Goal: Navigation & Orientation: Find specific page/section

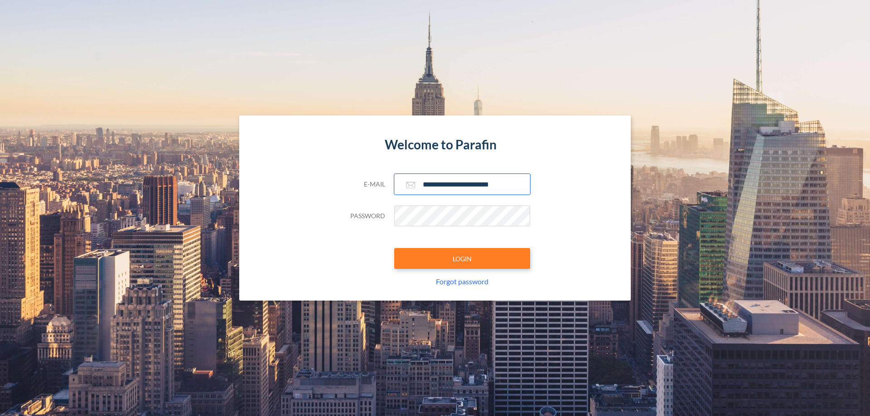
type input "**********"
click at [462, 259] on button "LOGIN" at bounding box center [462, 258] width 136 height 21
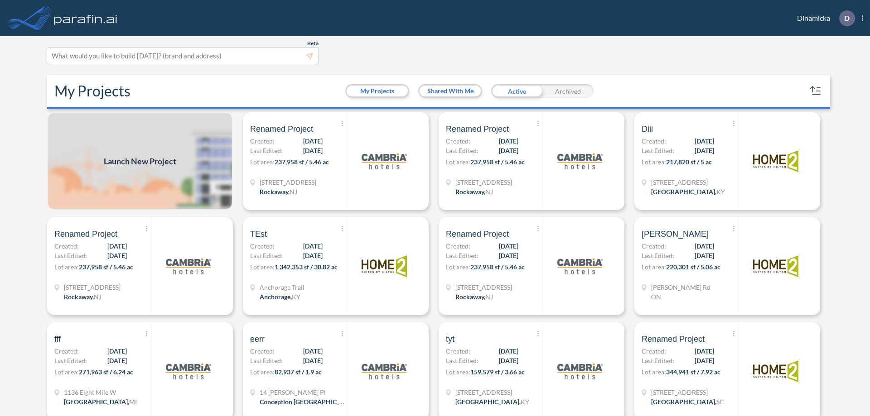
scroll to position [2, 0]
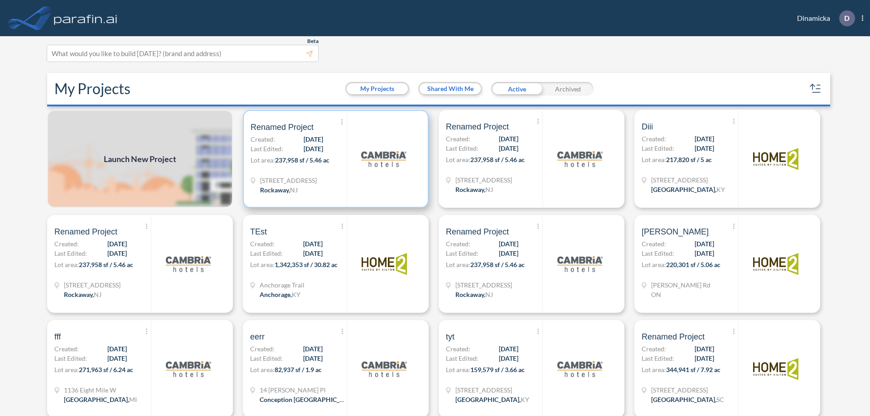
click at [334, 159] on p "Lot area: 237,958 sf / 5.46 ac" at bounding box center [299, 161] width 96 height 13
